Goal: Find specific page/section: Find specific page/section

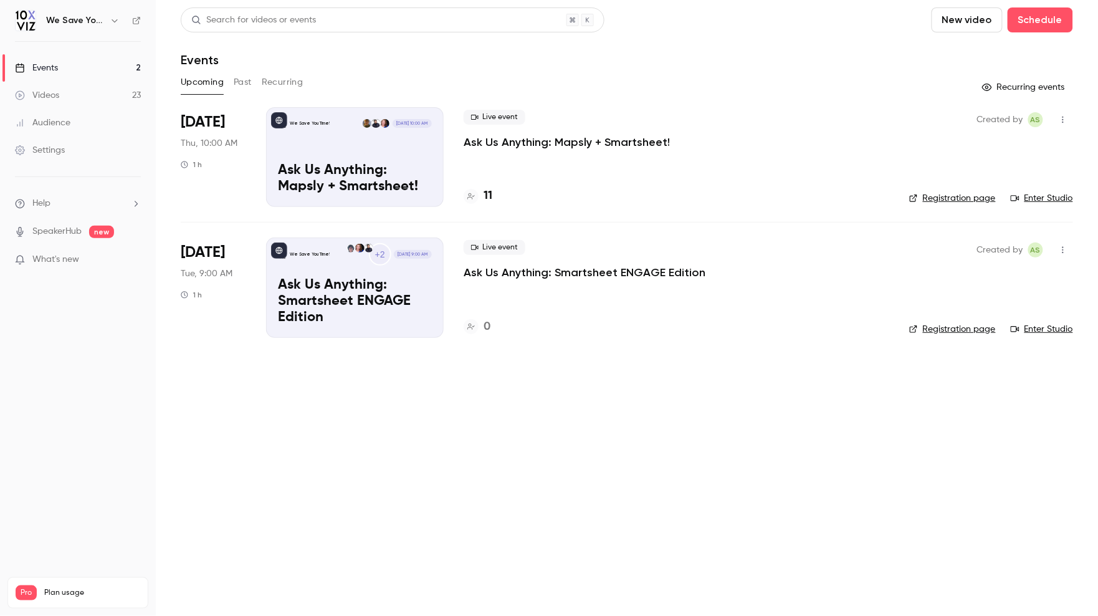
click at [458, 474] on main "Search for videos or events New video Schedule Events Upcoming Past Recurring R…" at bounding box center [627, 308] width 943 height 616
click at [481, 193] on div "13" at bounding box center [479, 196] width 31 height 17
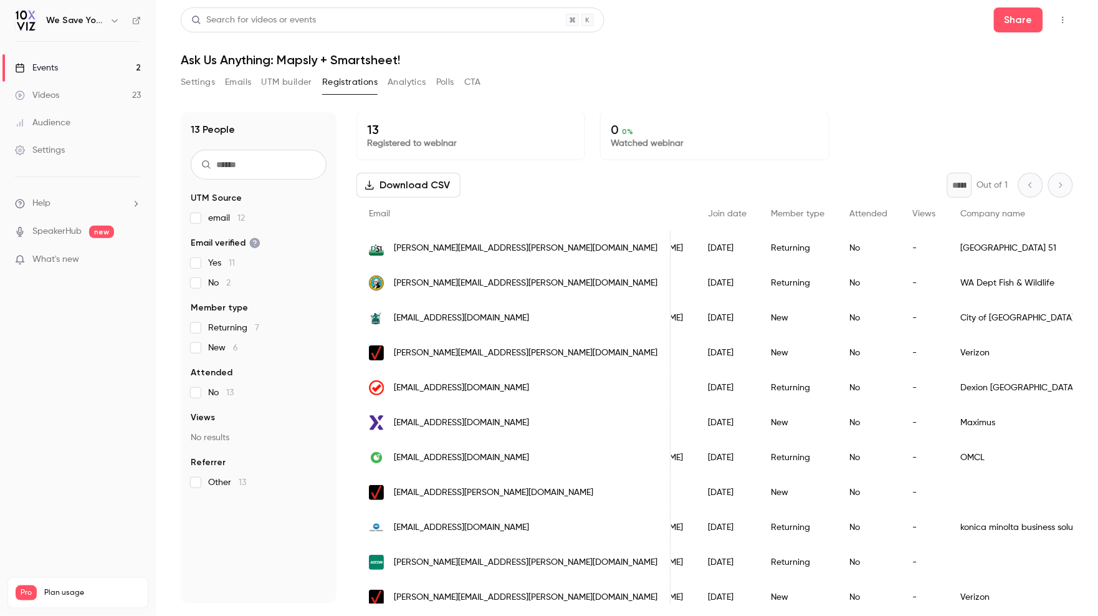
scroll to position [0, 119]
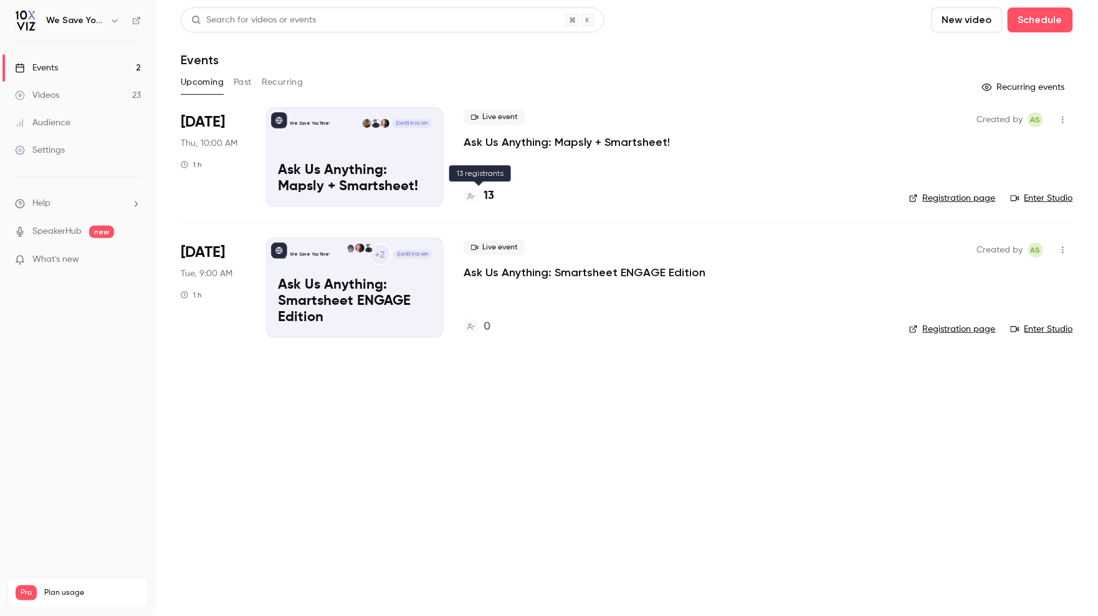
click at [473, 198] on icon at bounding box center [471, 196] width 7 height 7
